Goal: Check status: Check status

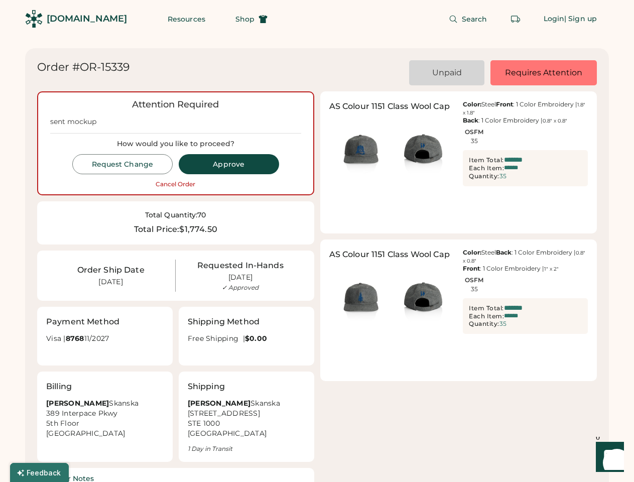
click at [317, 241] on div "Attention Required sent mockup How would you like to proceed? Request Change Ap…" at bounding box center [316, 313] width 559 height 444
click at [317, 265] on div "Attention Required sent mockup How would you like to proceed? Request Change Ap…" at bounding box center [316, 313] width 559 height 444
click at [317, 271] on div "Attention Required sent mockup How would you like to proceed? Request Change Ap…" at bounding box center [316, 313] width 559 height 444
click at [317, 73] on div "Unpaid Requires Attention" at bounding box center [362, 72] width 467 height 25
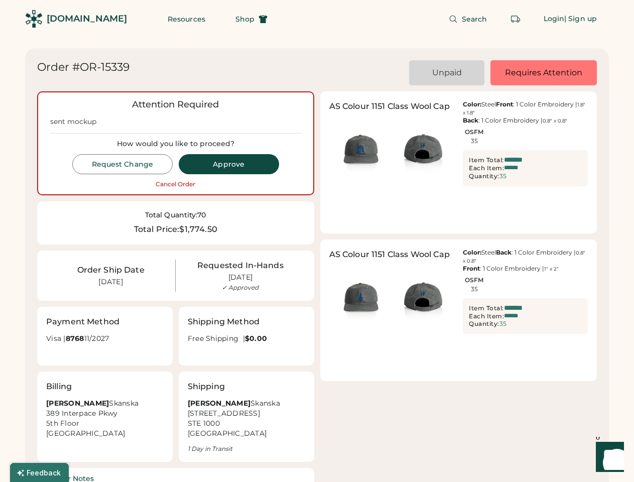
click at [83, 67] on div "Order #OR-15339" at bounding box center [83, 67] width 92 height 14
click at [363, 73] on div "Unpaid Requires Attention" at bounding box center [362, 72] width 467 height 25
click at [446, 73] on div "Unpaid" at bounding box center [446, 72] width 51 height 11
click at [543, 73] on div "Requires Attention" at bounding box center [543, 72] width 82 height 11
click at [317, 286] on div "Attention Required sent mockup How would you like to proceed? Request Change Ap…" at bounding box center [316, 313] width 559 height 444
